Goal: Task Accomplishment & Management: Manage account settings

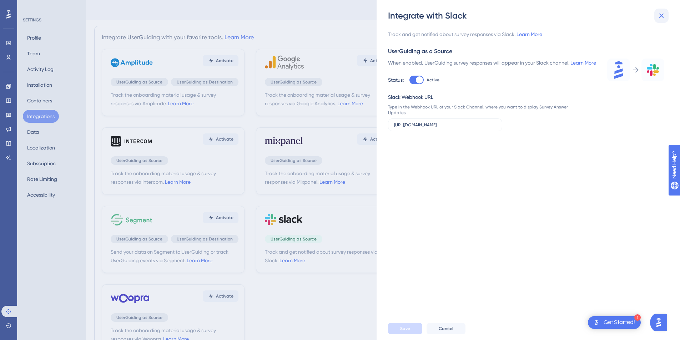
click at [658, 18] on icon at bounding box center [661, 15] width 9 height 9
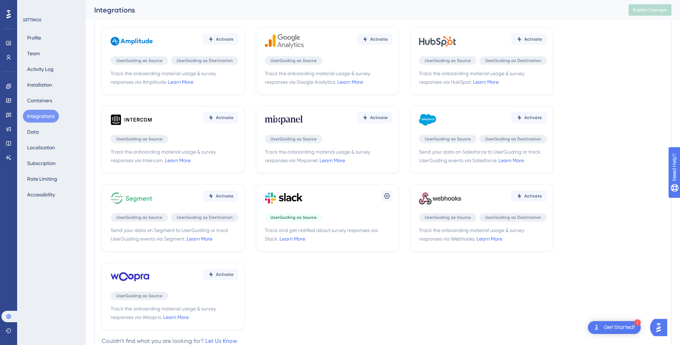
scroll to position [31, 0]
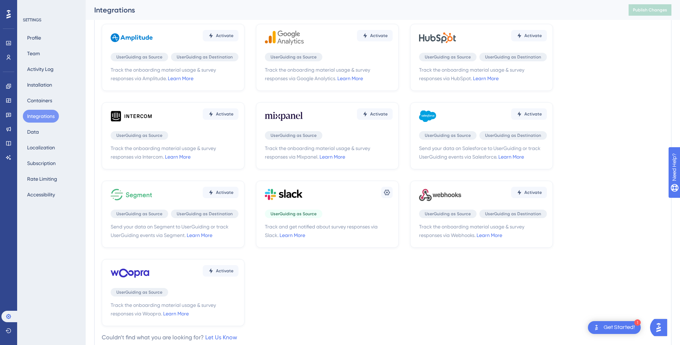
click at [329, 208] on div "Settings UserGuiding as Source Track and get notified about survey responses vi…" at bounding box center [327, 214] width 143 height 67
click at [381, 192] on button at bounding box center [386, 192] width 11 height 11
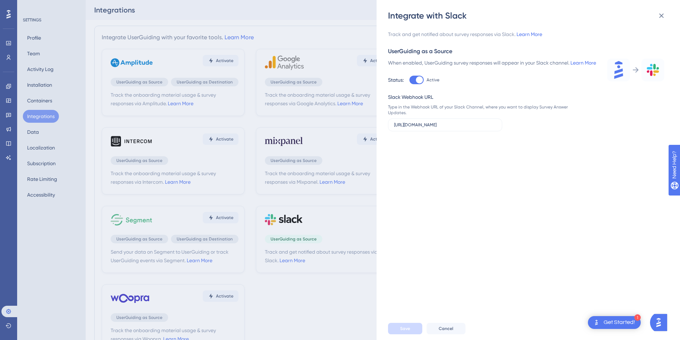
click at [337, 102] on div "Integrate with Slack Track and get notified about survey responses via Slack. L…" at bounding box center [340, 170] width 680 height 340
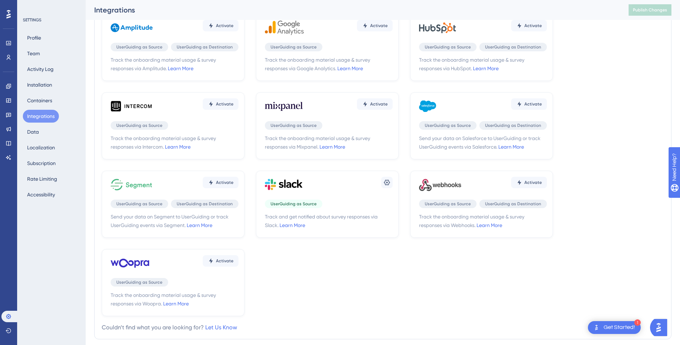
scroll to position [41, 0]
click at [491, 185] on div "Activate" at bounding box center [483, 183] width 128 height 21
click at [450, 193] on icon at bounding box center [440, 183] width 43 height 21
click at [448, 186] on icon at bounding box center [440, 183] width 43 height 21
click at [238, 31] on button "Activate" at bounding box center [221, 24] width 36 height 11
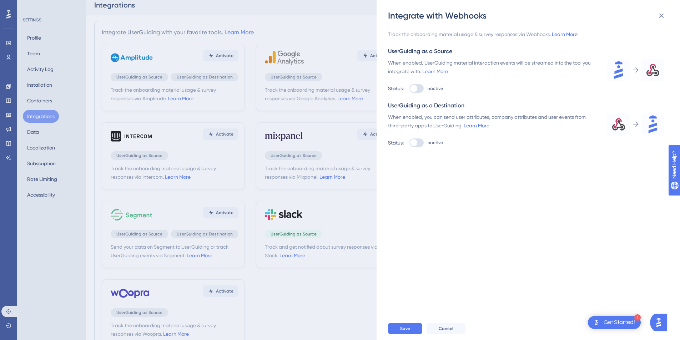
scroll to position [2, 0]
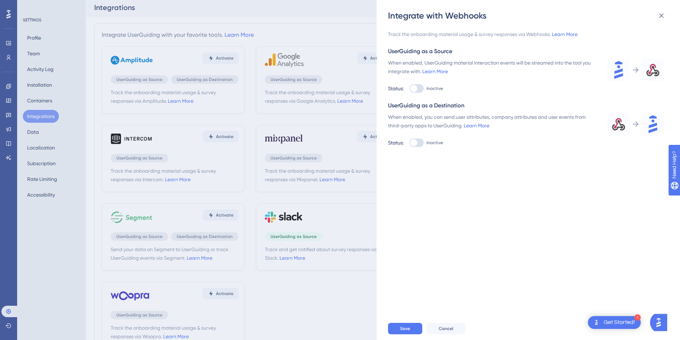
click at [421, 90] on div at bounding box center [416, 88] width 14 height 9
click at [409, 89] on input "Inactive" at bounding box center [409, 89] width 0 height 0
checkbox input "true"
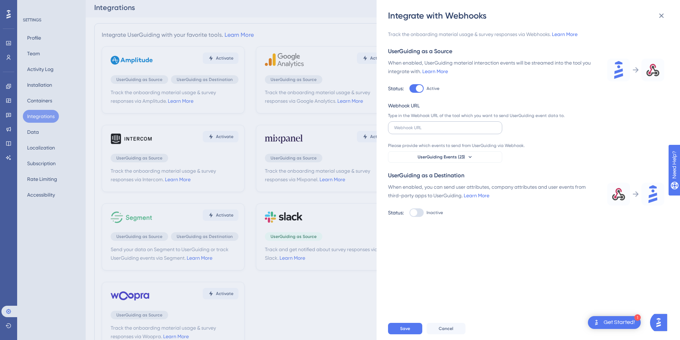
click at [425, 124] on label at bounding box center [445, 127] width 114 height 13
click at [425, 125] on input "text" at bounding box center [445, 127] width 102 height 5
paste input "https://jupabra.app.n8n.cloud/webhook-test/ug-sis-upsell"
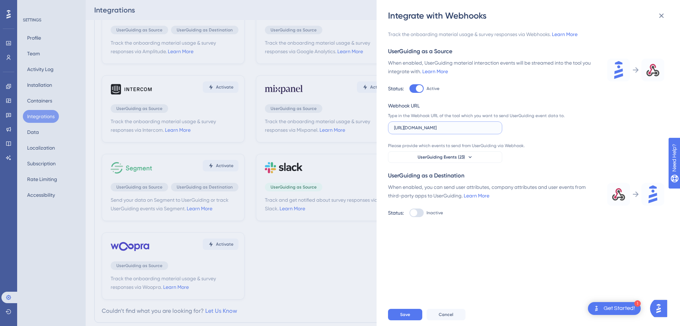
scroll to position [52, 0]
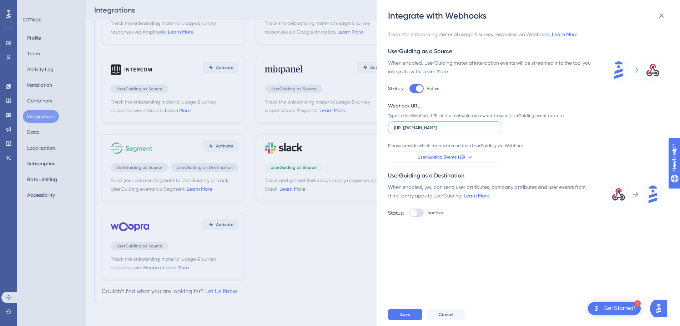
type input "https://jupabra.app.n8n.cloud/webhook-test/ug-sis-upsell"
click at [473, 159] on button "UserGuiding Events (23)" at bounding box center [445, 156] width 114 height 11
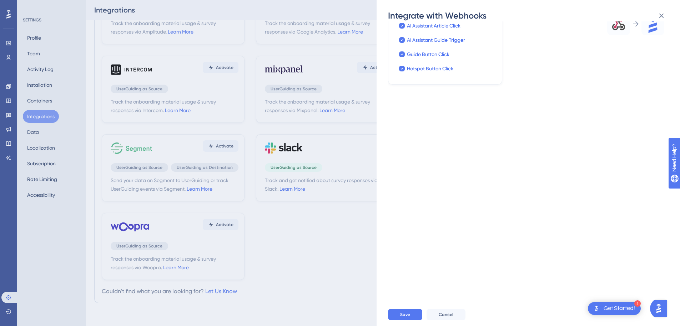
scroll to position [174, 0]
click at [483, 179] on div "Track the onboarding material usage & survey responses via Webhooks. Learn More…" at bounding box center [532, 162] width 288 height 282
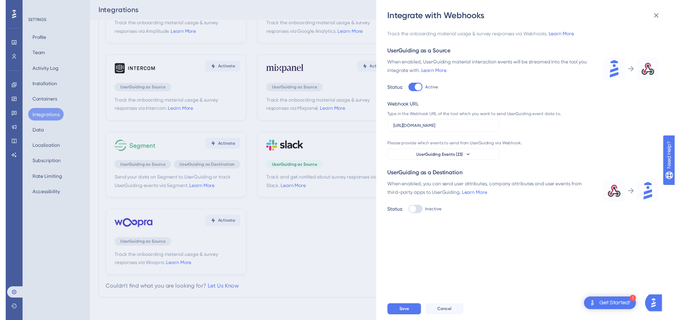
scroll to position [0, 0]
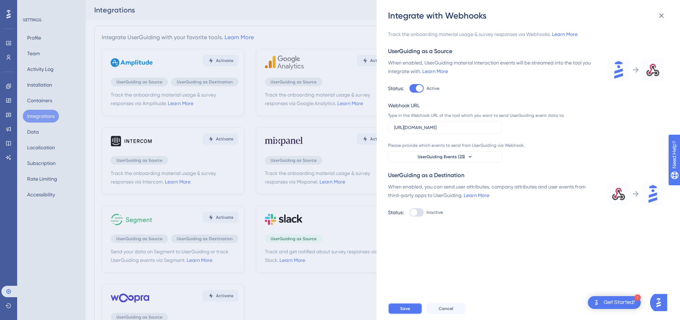
click at [408, 315] on button "Save" at bounding box center [405, 308] width 34 height 11
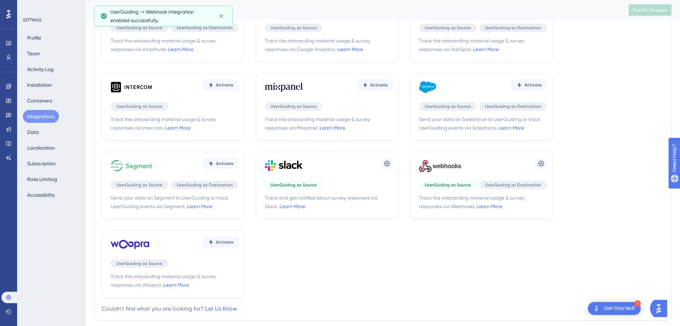
scroll to position [61, 0]
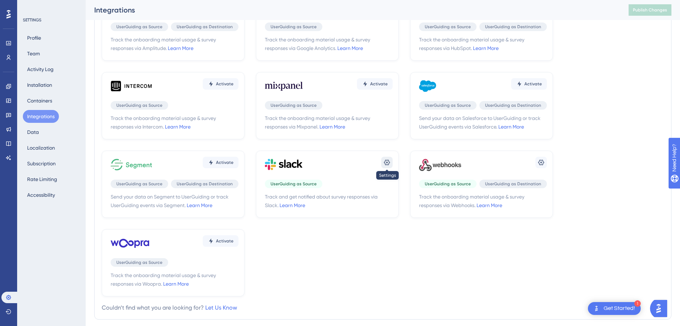
click at [386, 161] on icon at bounding box center [386, 162] width 7 height 7
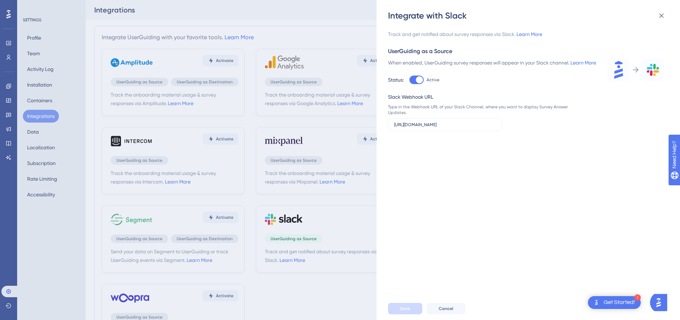
click at [416, 84] on div at bounding box center [419, 79] width 7 height 7
click at [409, 80] on input "Active" at bounding box center [409, 80] width 0 height 0
checkbox input "false"
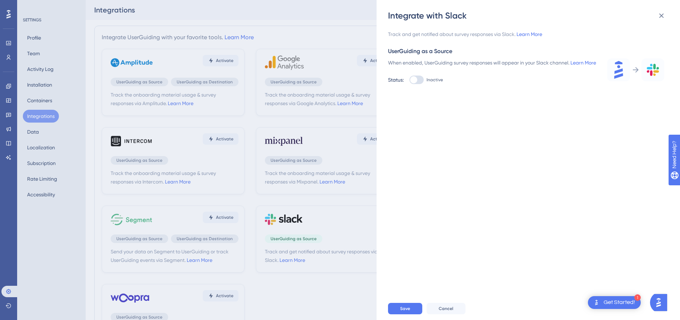
click at [406, 307] on div "Save Cancel" at bounding box center [539, 309] width 303 height 23
click at [404, 312] on span "Save" at bounding box center [405, 309] width 10 height 6
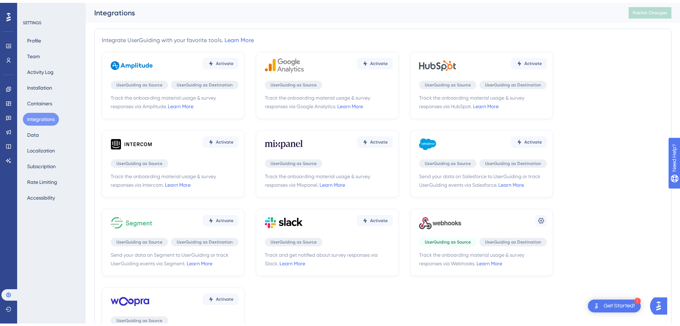
scroll to position [21, 0]
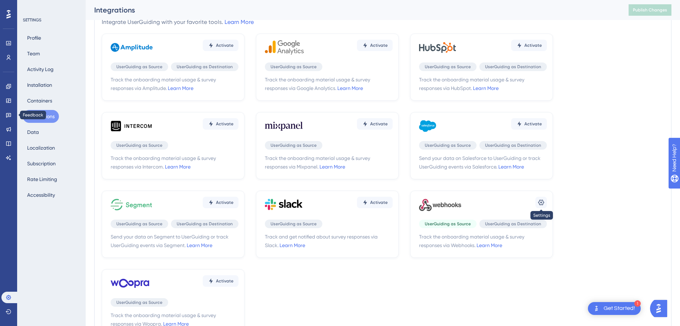
click at [545, 203] on button at bounding box center [540, 202] width 11 height 11
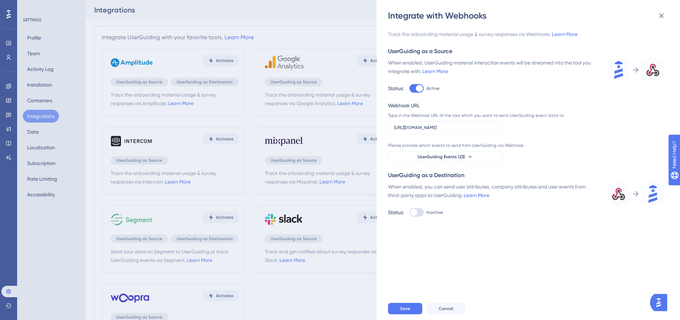
scroll to position [0, 5]
click at [353, 31] on div "Integrate with Webhooks Track the onboarding material usage & survey responses …" at bounding box center [340, 160] width 680 height 320
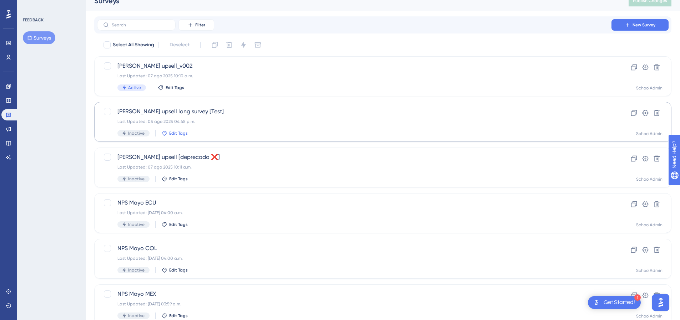
scroll to position [14, 0]
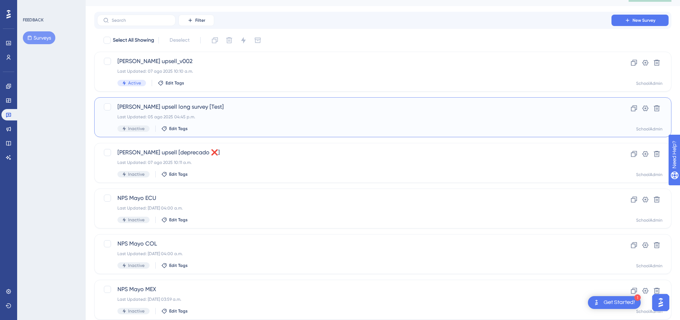
click at [181, 116] on div "Last Updated: 05 ago 2025 04:45 p.m." at bounding box center [354, 117] width 474 height 6
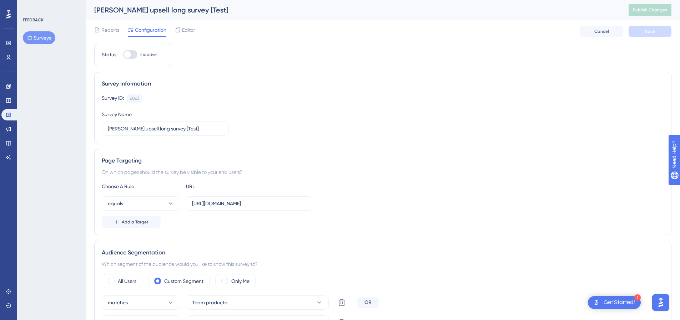
click at [130, 58] on div at bounding box center [130, 54] width 14 height 9
click at [123, 55] on input "Inactive" at bounding box center [123, 55] width 0 height 0
click at [127, 55] on div at bounding box center [130, 54] width 14 height 9
click at [123, 55] on input "Active" at bounding box center [123, 55] width 0 height 0
checkbox input "false"
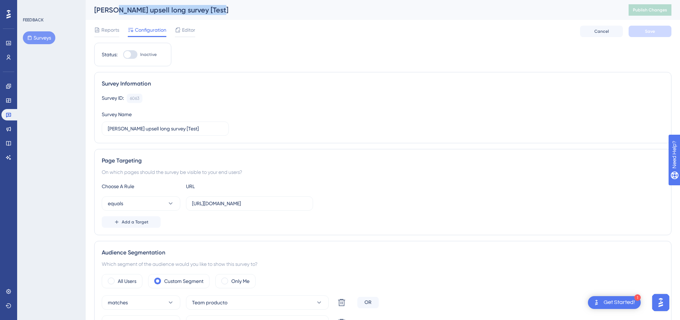
drag, startPoint x: 214, startPoint y: 12, endPoint x: 118, endPoint y: 9, distance: 96.4
click at [118, 9] on div "mattilda SIS upsell long survey [Test]" at bounding box center [352, 10] width 516 height 10
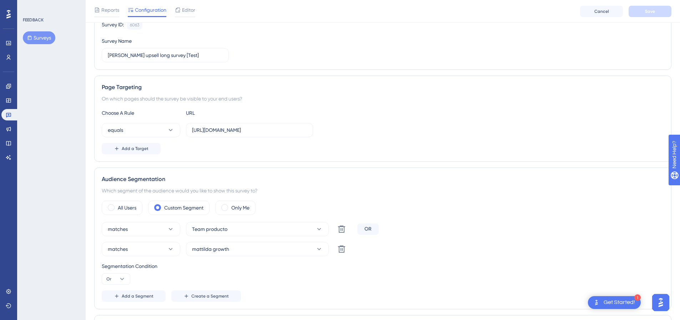
scroll to position [78, 0]
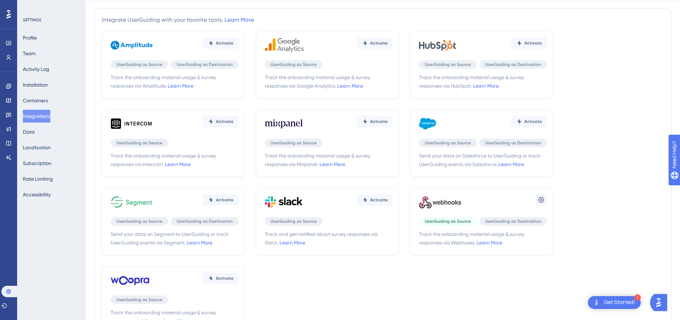
click at [446, 206] on icon at bounding box center [440, 202] width 43 height 21
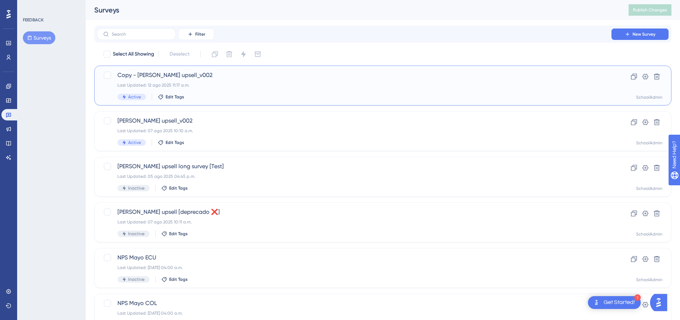
click at [162, 72] on span "Copy - Mattilda SIS upsell_v002" at bounding box center [354, 75] width 474 height 9
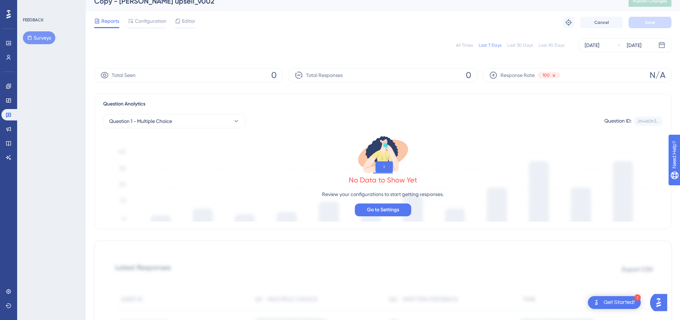
scroll to position [11, 0]
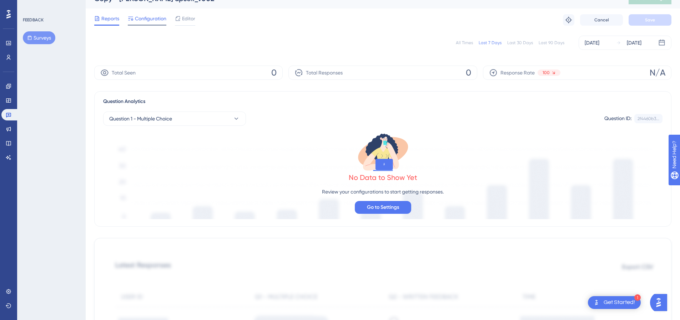
click at [165, 20] on span "Configuration" at bounding box center [150, 18] width 31 height 9
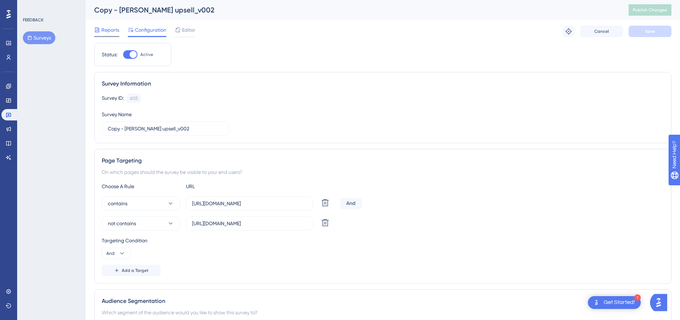
click at [109, 30] on span "Reports" at bounding box center [110, 30] width 18 height 9
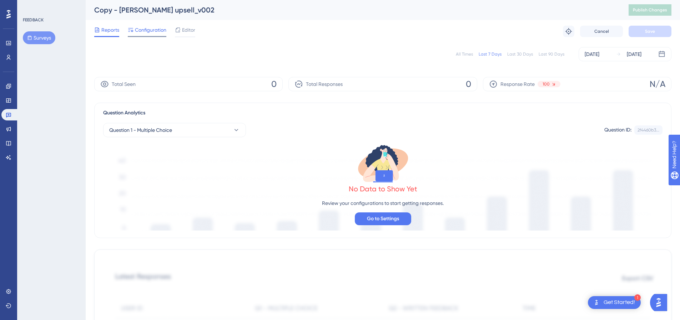
click at [155, 30] on span "Configuration" at bounding box center [150, 30] width 31 height 9
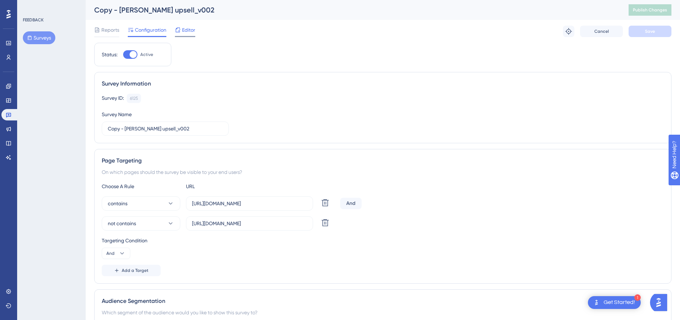
click at [180, 32] on icon at bounding box center [178, 30] width 6 height 6
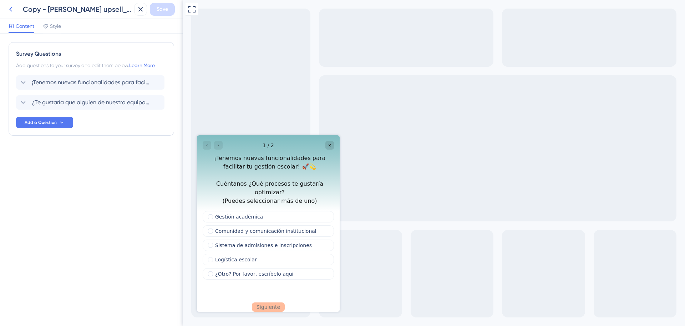
click at [13, 8] on icon at bounding box center [10, 9] width 9 height 9
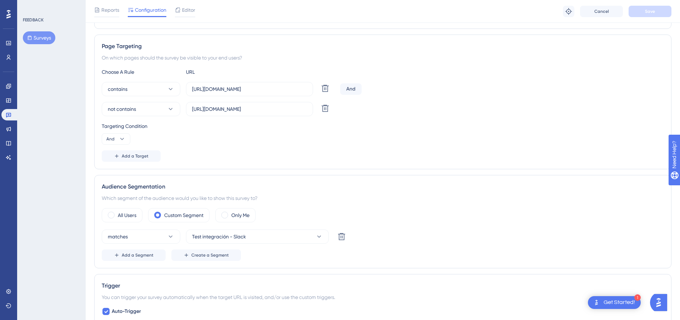
scroll to position [117, 0]
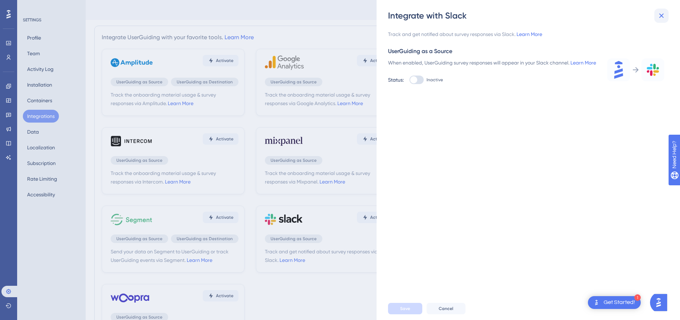
click at [662, 16] on icon at bounding box center [661, 15] width 9 height 9
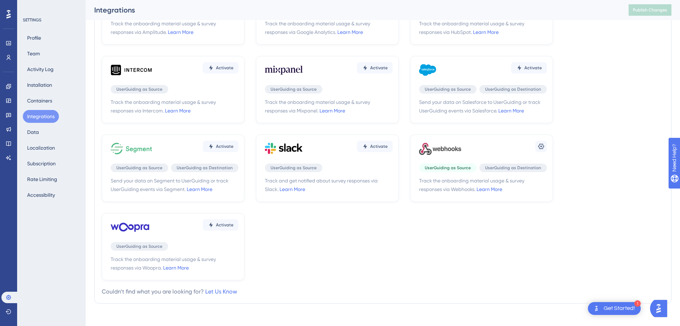
scroll to position [79, 0]
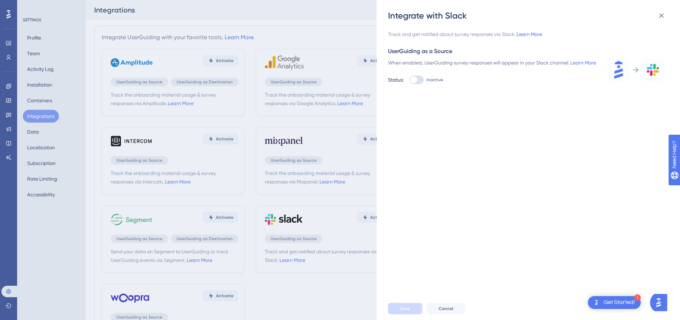
click at [416, 84] on div at bounding box center [413, 79] width 7 height 7
click at [409, 80] on input "Inactive" at bounding box center [409, 80] width 0 height 0
checkbox input "true"
click at [475, 127] on input "text" at bounding box center [445, 124] width 102 height 5
paste input "https://hooks.slack.com/services/T03A8S456KD/B0993BN0NEN/dQywaMcH5jtvgRntTYn31F…"
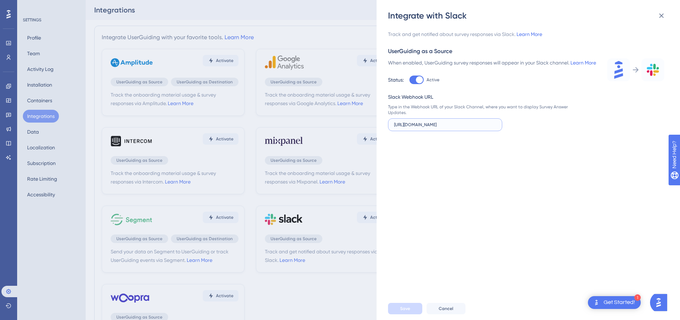
scroll to position [0, 83]
type input "https://hooks.slack.com/services/T03A8S456KD/B0993BN0NEN/dQywaMcH5jtvgRntTYn31F…"
click at [406, 312] on span "Save" at bounding box center [405, 309] width 10 height 6
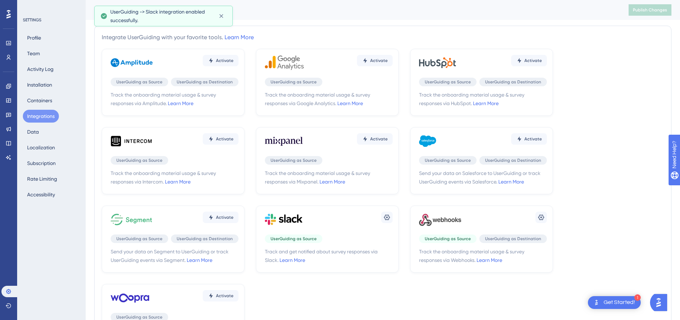
click at [458, 219] on icon at bounding box center [440, 219] width 43 height 21
click at [390, 218] on icon at bounding box center [387, 218] width 6 height 6
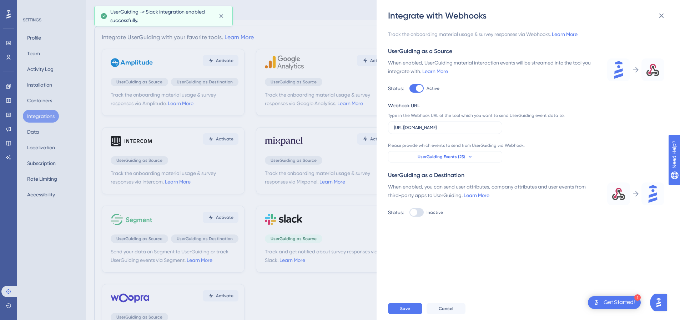
click at [489, 156] on button "UserGuiding Events (23)" at bounding box center [445, 156] width 114 height 11
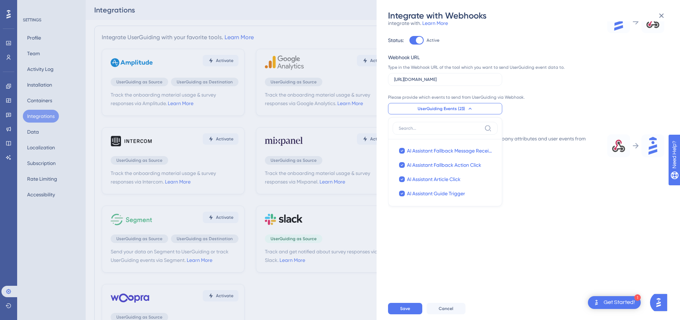
scroll to position [274, 0]
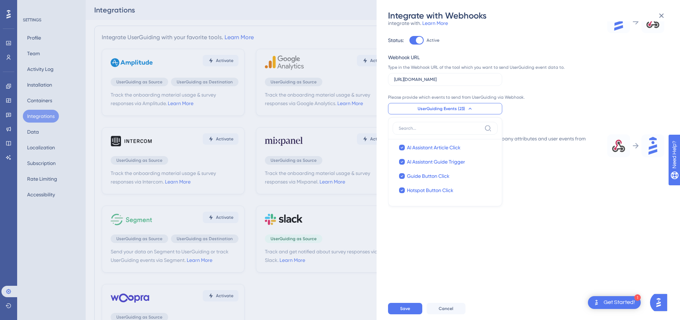
click at [540, 186] on div "Track the onboarding material usage & survey responses via Webhooks. Learn More…" at bounding box center [532, 159] width 288 height 276
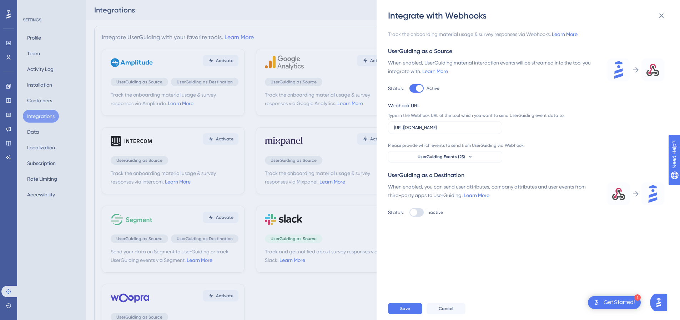
scroll to position [15, 0]
